Goal: Transaction & Acquisition: Purchase product/service

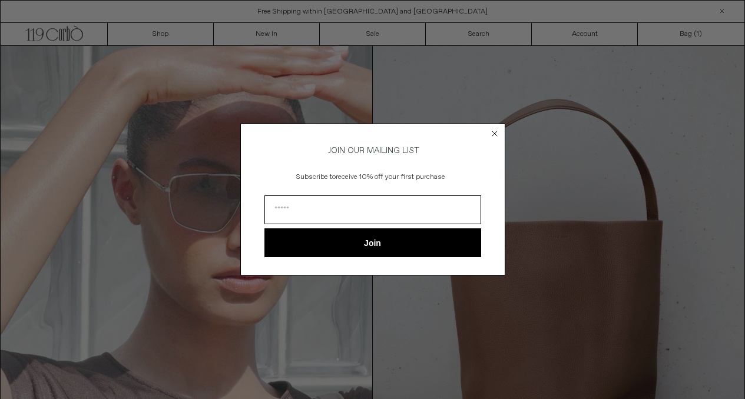
click at [498, 128] on circle "Close dialog" at bounding box center [494, 133] width 11 height 11
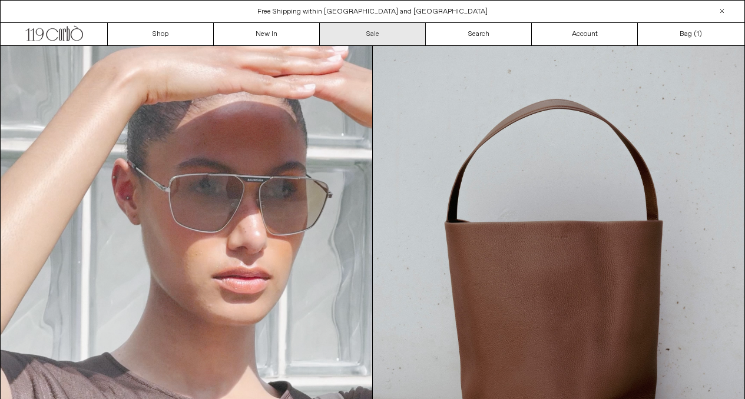
click at [400, 35] on link "Sale" at bounding box center [373, 34] width 106 height 22
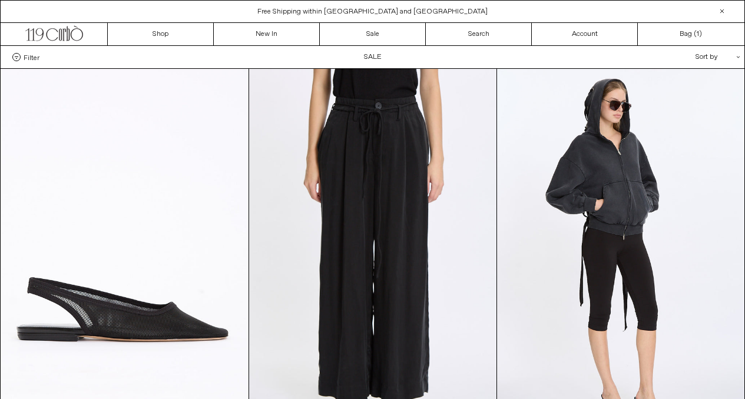
click at [16, 62] on div "Filter Designer .cls-1{fill:#231f20} Ann Demeulemeester Balenciaga Doffer Boys" at bounding box center [373, 57] width 744 height 22
click at [21, 55] on label "Filter" at bounding box center [25, 57] width 27 height 8
click at [0, 0] on select "**********" at bounding box center [0, 0] width 0 height 0
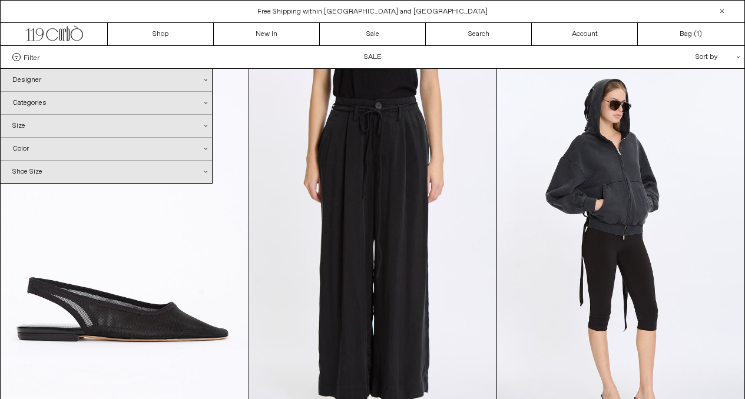
click at [71, 82] on div "Designer .cls-1{fill:#231f20}" at bounding box center [106, 80] width 211 height 22
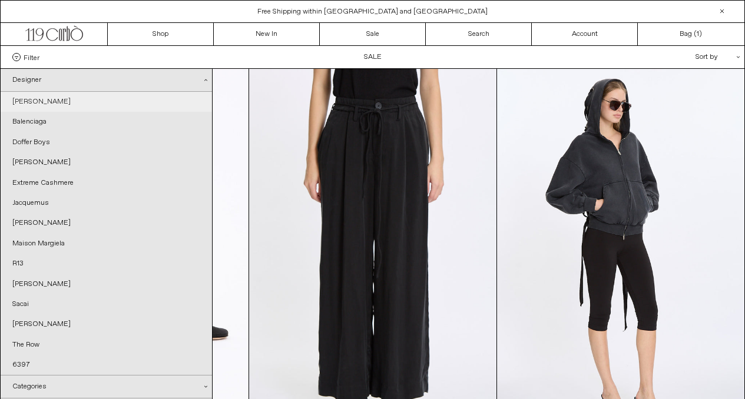
click at [61, 99] on link "[PERSON_NAME]" at bounding box center [106, 102] width 211 height 20
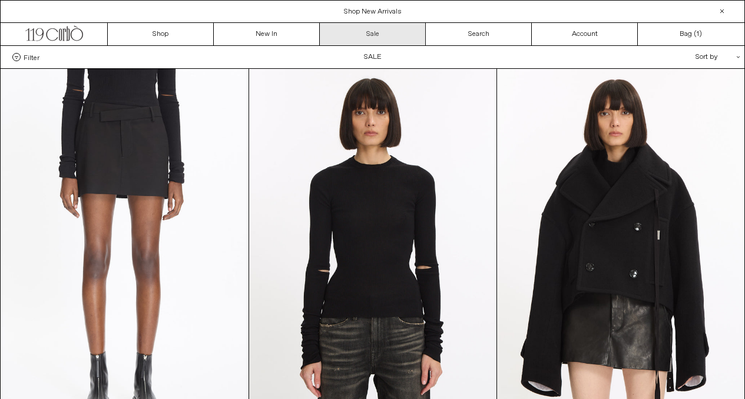
click at [358, 37] on link "Sale" at bounding box center [373, 34] width 106 height 22
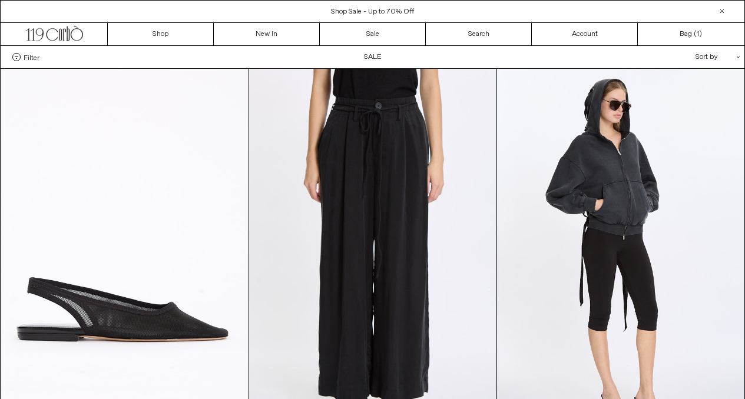
click at [33, 57] on span "Filter" at bounding box center [32, 57] width 16 height 8
click at [0, 0] on select "**********" at bounding box center [0, 0] width 0 height 0
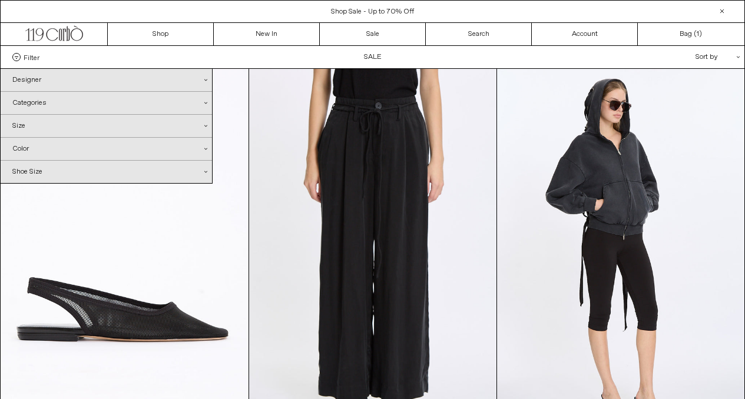
click at [65, 100] on div "Categories .cls-1{fill:#231f20}" at bounding box center [106, 103] width 211 height 22
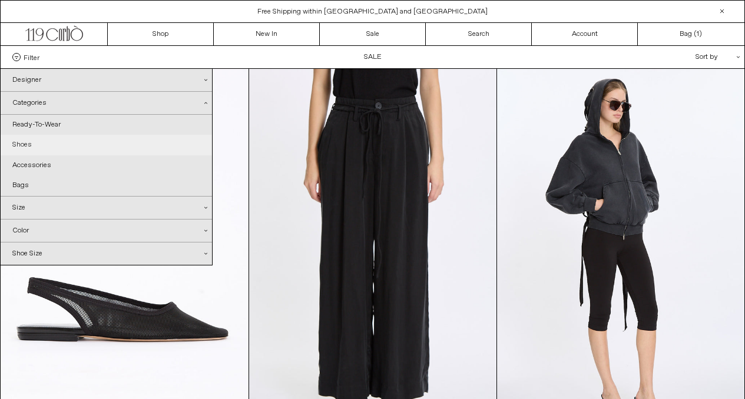
click at [32, 145] on link "Shoes" at bounding box center [106, 145] width 211 height 20
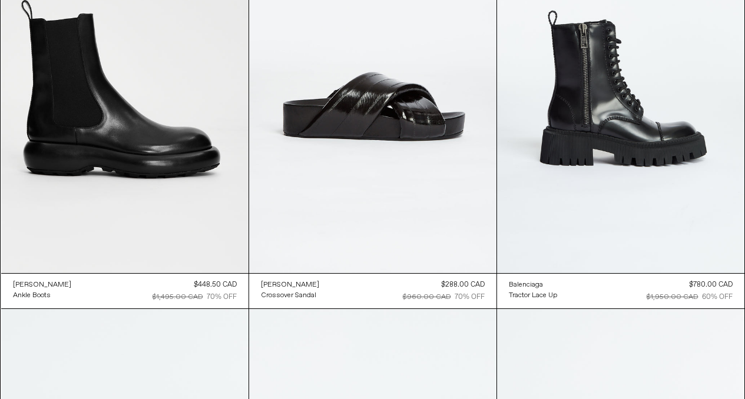
scroll to position [2533, 0]
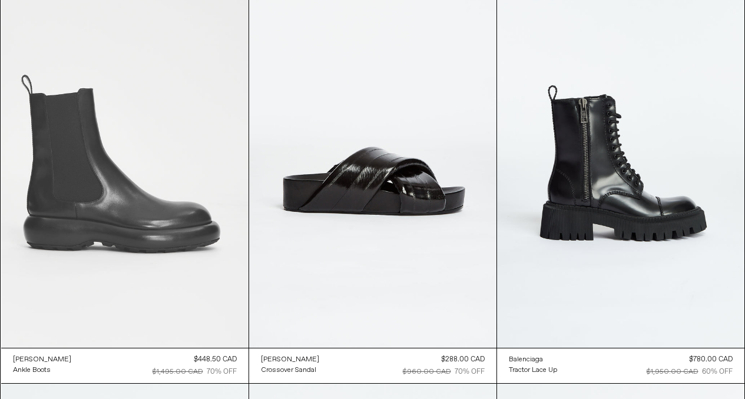
click at [206, 253] on at bounding box center [124, 162] width 247 height 371
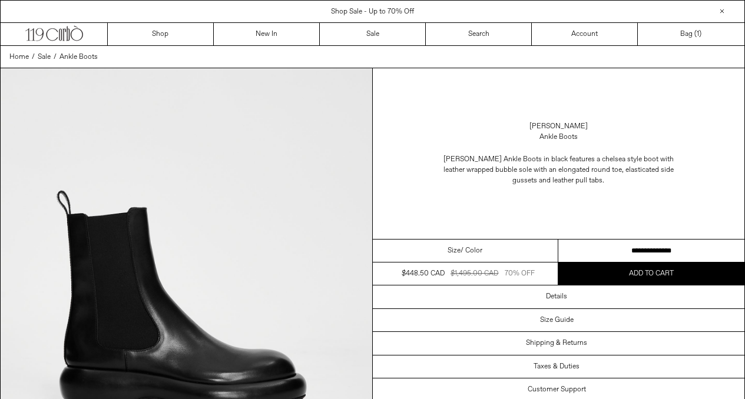
click at [463, 250] on span "/ Color" at bounding box center [471, 251] width 22 height 11
click at [589, 244] on select "**********" at bounding box center [651, 251] width 186 height 23
click at [375, 34] on link "Sale" at bounding box center [373, 34] width 106 height 22
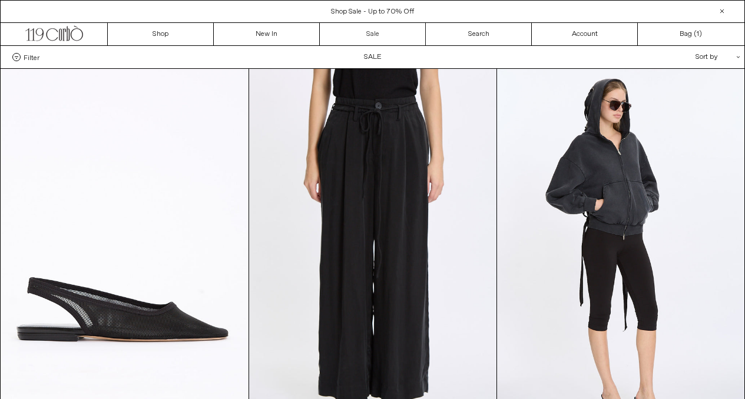
click at [375, 34] on link "Sale" at bounding box center [373, 34] width 106 height 22
click at [30, 54] on span "Filter" at bounding box center [32, 57] width 16 height 8
click at [0, 0] on select "**********" at bounding box center [0, 0] width 0 height 0
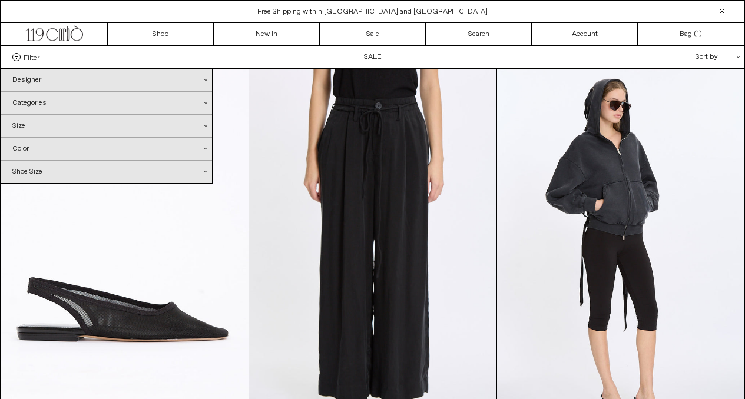
click at [54, 102] on div "Categories .cls-1{fill:#231f20}" at bounding box center [106, 103] width 211 height 22
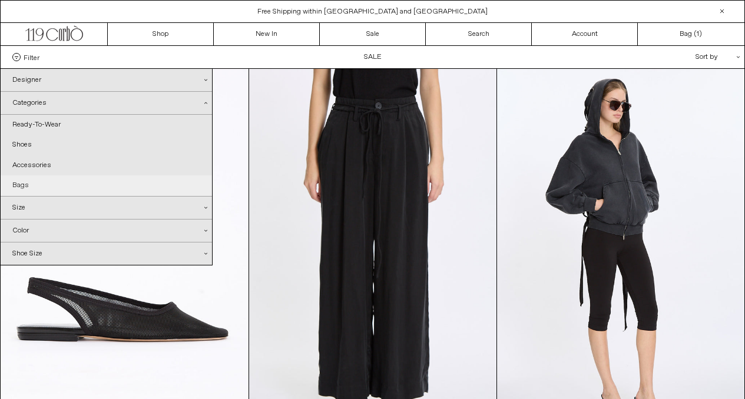
click at [29, 184] on link "Bags" at bounding box center [106, 185] width 211 height 20
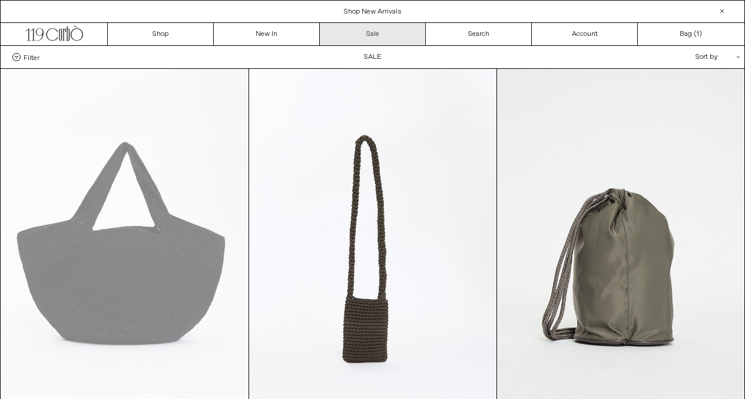
click at [373, 32] on link "Sale" at bounding box center [373, 34] width 106 height 22
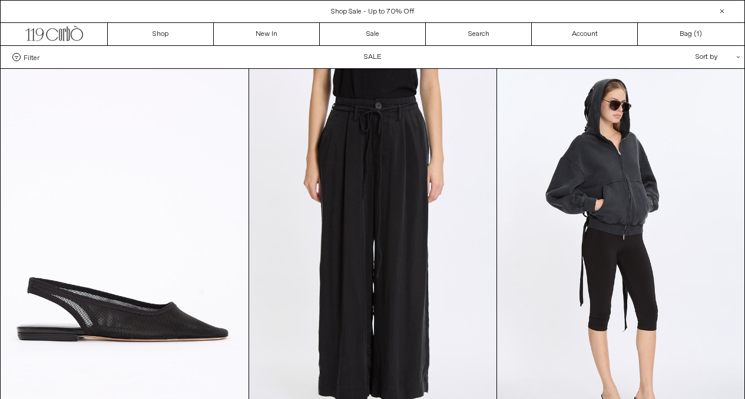
click at [21, 56] on label "Filter" at bounding box center [25, 57] width 27 height 8
click at [0, 0] on select "**********" at bounding box center [0, 0] width 0 height 0
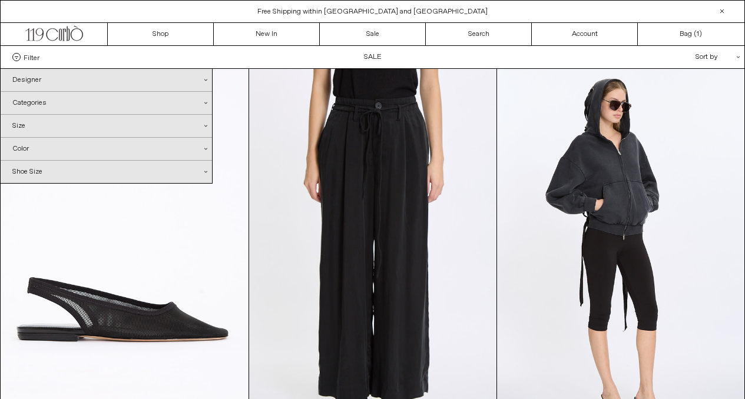
click at [38, 75] on div "Designer .cls-1{fill:#231f20}" at bounding box center [106, 80] width 211 height 22
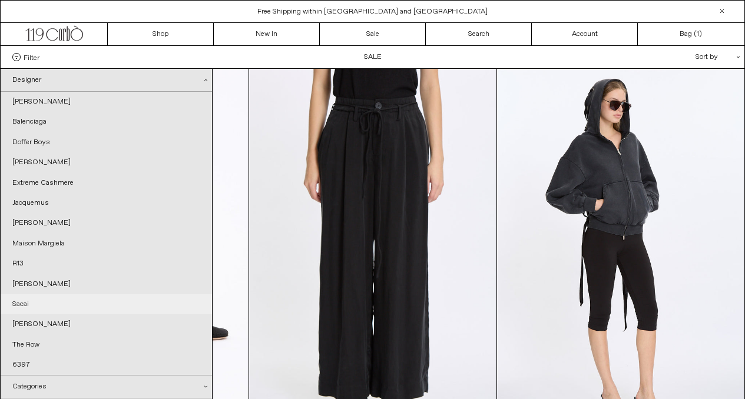
click at [19, 300] on link "Sacai" at bounding box center [106, 304] width 211 height 20
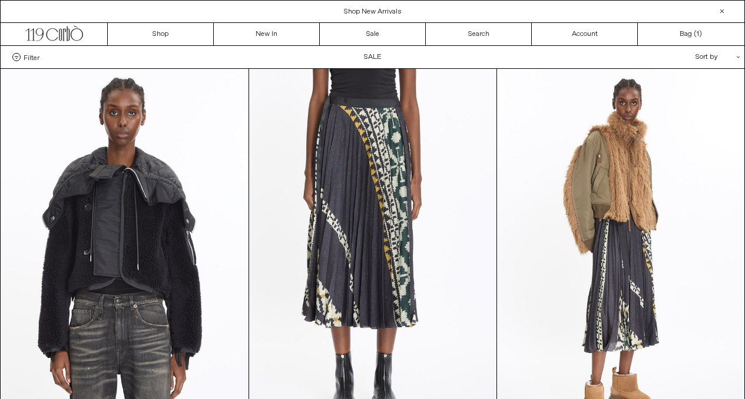
click at [32, 56] on span "Filter" at bounding box center [32, 57] width 16 height 8
click at [0, 0] on select "**********" at bounding box center [0, 0] width 0 height 0
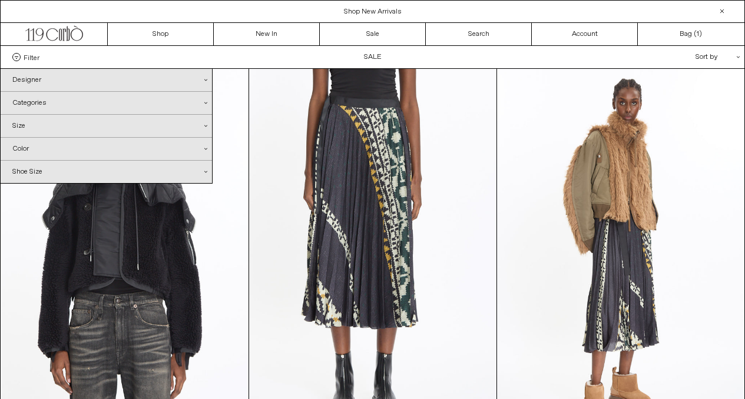
click at [208, 78] on div "Designer .cls-1{fill:#231f20}" at bounding box center [106, 80] width 211 height 22
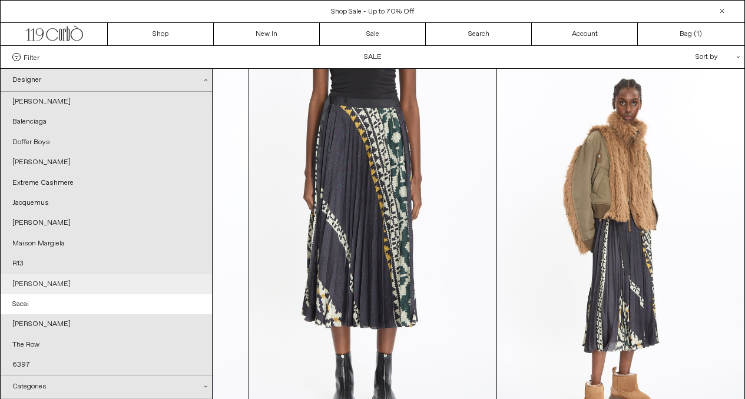
click at [63, 277] on link "[PERSON_NAME]" at bounding box center [106, 284] width 211 height 20
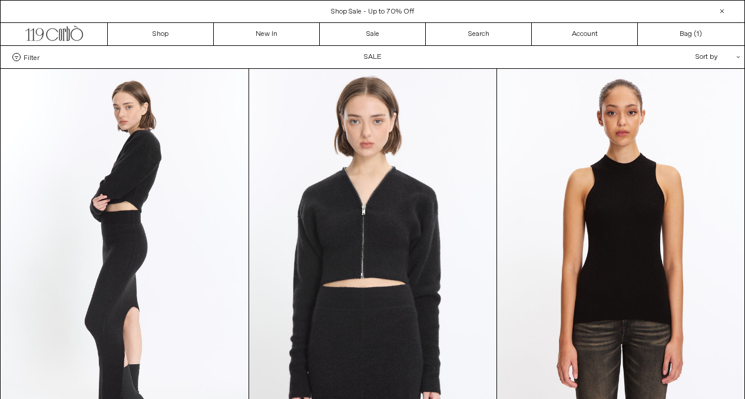
click at [375, 55] on div "Filter Designer .cls-1{fill:#231f20} Ann Demeulemeester Balenciaga Doffer Boys" at bounding box center [373, 57] width 744 height 22
click at [16, 58] on span at bounding box center [16, 57] width 8 height 8
click at [0, 0] on select "**********" at bounding box center [0, 0] width 0 height 0
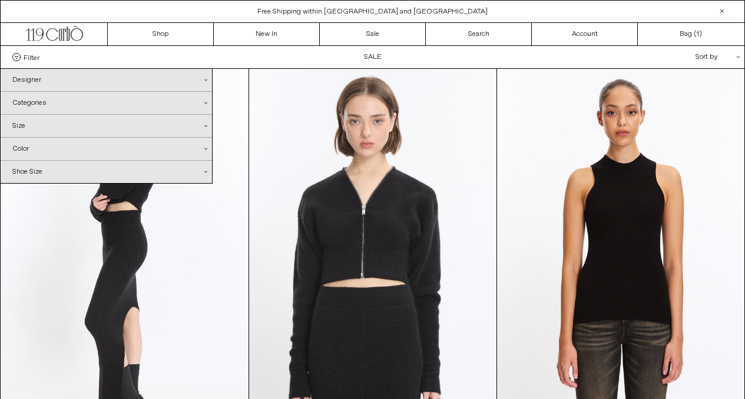
click at [48, 80] on div "Designer .cls-1{fill:#231f20}" at bounding box center [106, 80] width 211 height 22
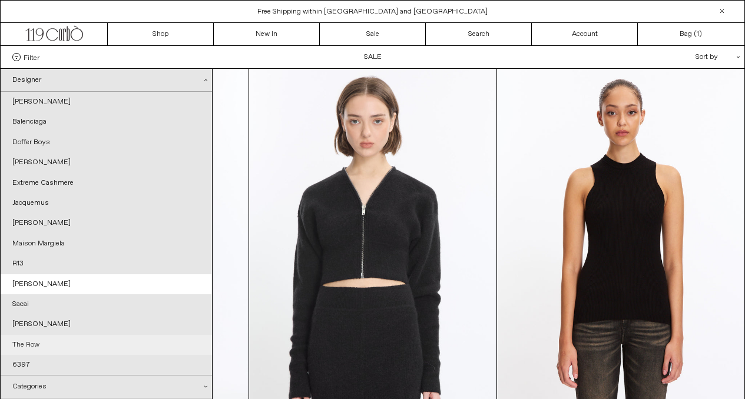
click at [32, 343] on link "The Row" at bounding box center [106, 345] width 211 height 20
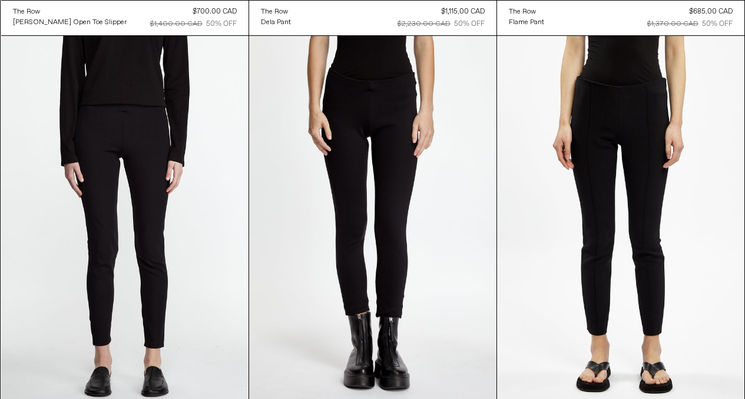
scroll to position [459, 0]
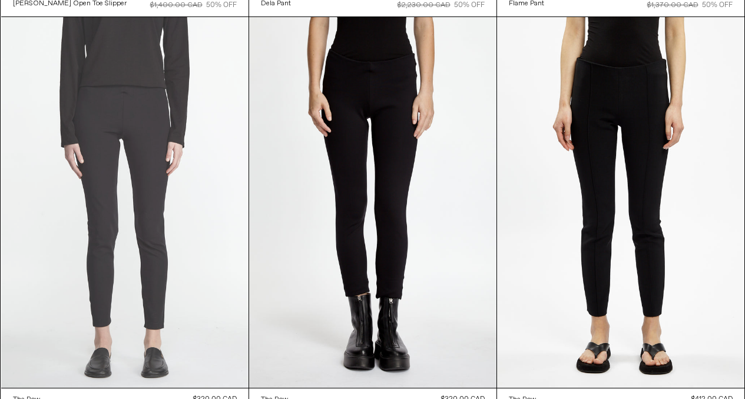
click at [205, 181] on at bounding box center [124, 202] width 247 height 371
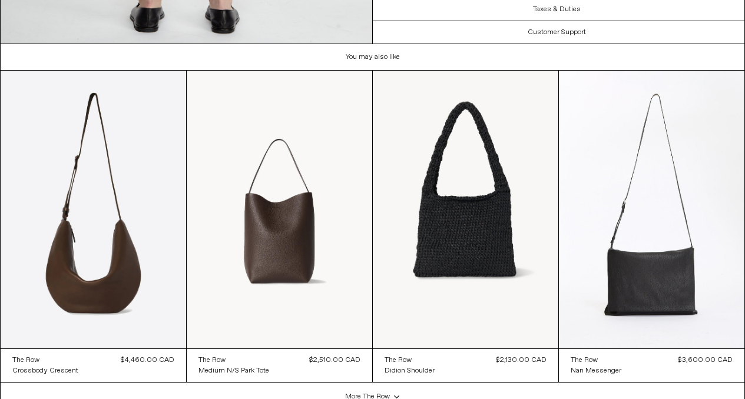
scroll to position [1942, 0]
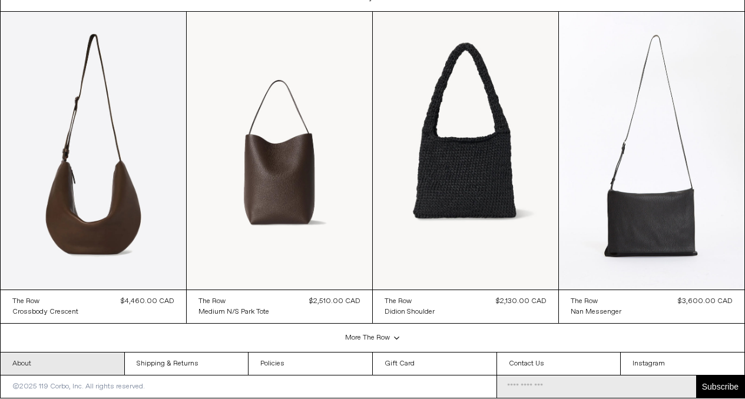
click at [94, 362] on link "About" at bounding box center [63, 364] width 124 height 22
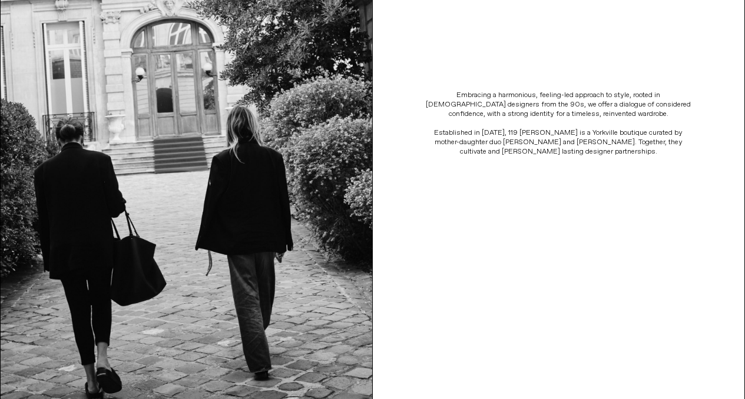
scroll to position [333, 0]
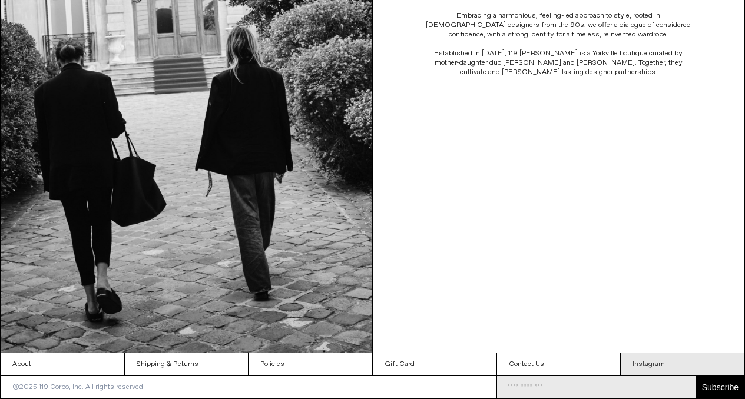
click at [659, 365] on link "Instagram" at bounding box center [683, 364] width 124 height 22
